Goal: Find specific page/section: Find specific page/section

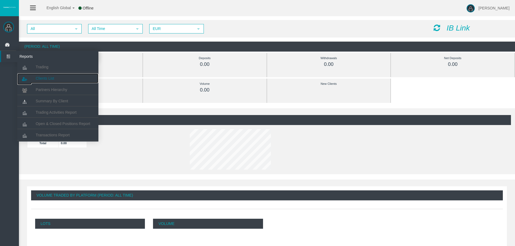
click at [43, 75] on link "Clients List" at bounding box center [57, 79] width 81 height 10
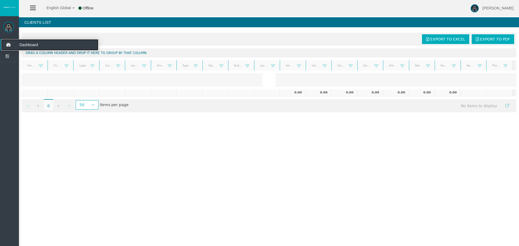
click at [9, 45] on icon at bounding box center [8, 44] width 14 height 11
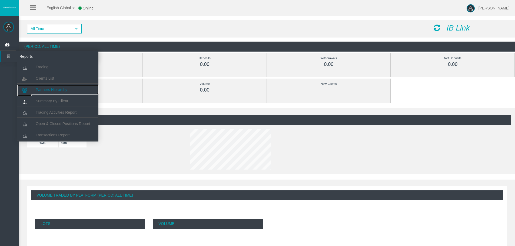
click at [48, 88] on span "Partners Hierarchy" at bounding box center [52, 90] width 32 height 4
click at [39, 75] on link "Clients List" at bounding box center [57, 79] width 81 height 10
click at [51, 80] on span "Clients List" at bounding box center [45, 78] width 18 height 4
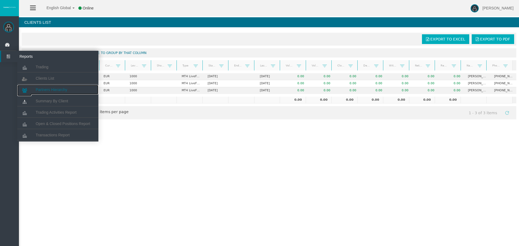
click at [50, 90] on span "Partners Hierarchy" at bounding box center [52, 90] width 32 height 4
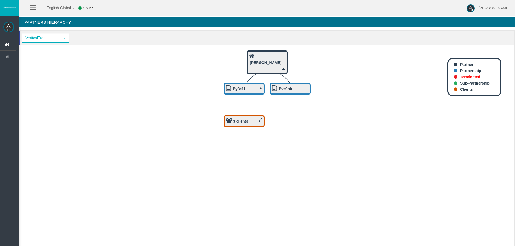
click at [259, 123] on div "3 clients" at bounding box center [244, 121] width 36 height 7
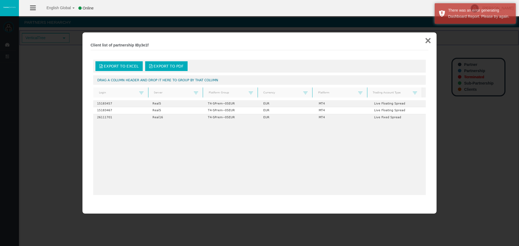
click at [429, 39] on button "×" at bounding box center [428, 40] width 6 height 11
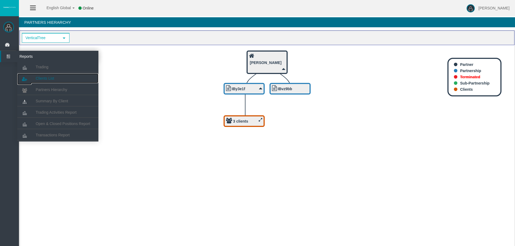
click at [48, 80] on span "Clients List" at bounding box center [45, 78] width 18 height 4
